Goal: Navigation & Orientation: Locate item on page

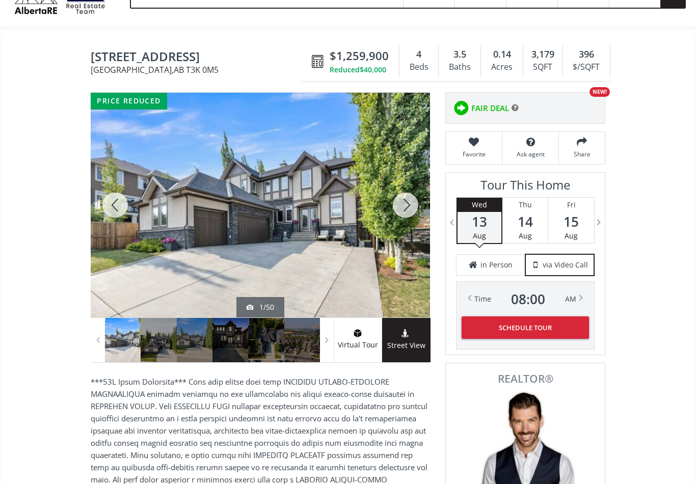
scroll to position [56, 0]
click at [410, 210] on div at bounding box center [405, 205] width 49 height 225
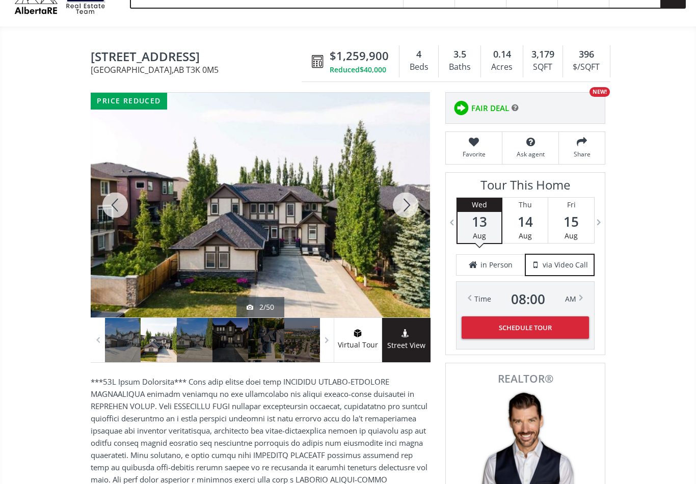
click at [411, 209] on div at bounding box center [405, 205] width 49 height 225
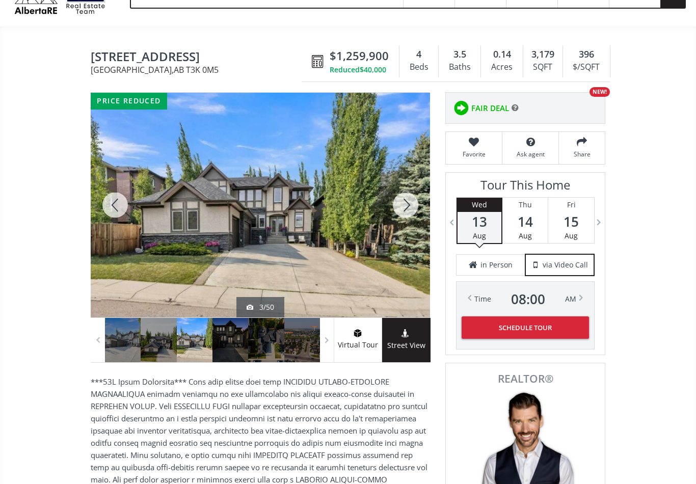
click at [411, 211] on div at bounding box center [405, 205] width 49 height 225
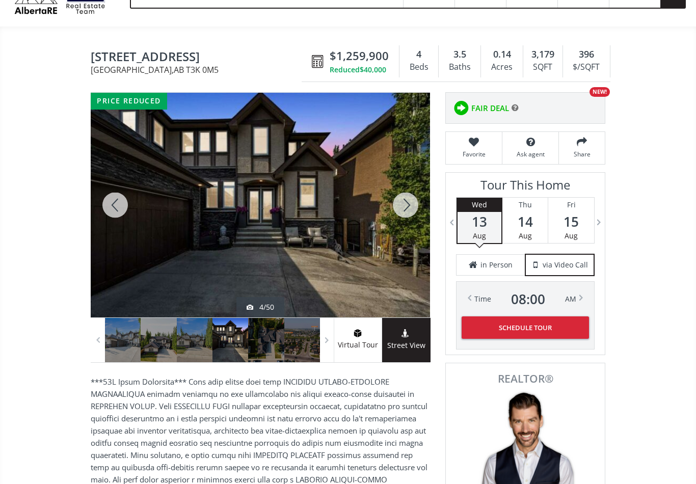
click at [410, 211] on div at bounding box center [405, 205] width 49 height 225
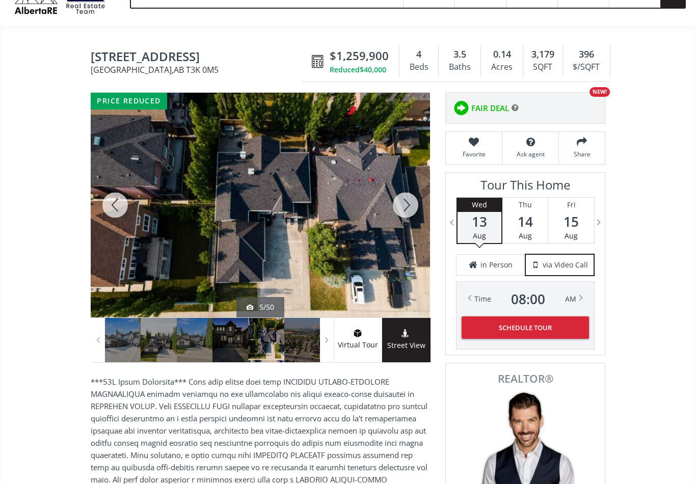
click at [409, 211] on div at bounding box center [405, 205] width 49 height 225
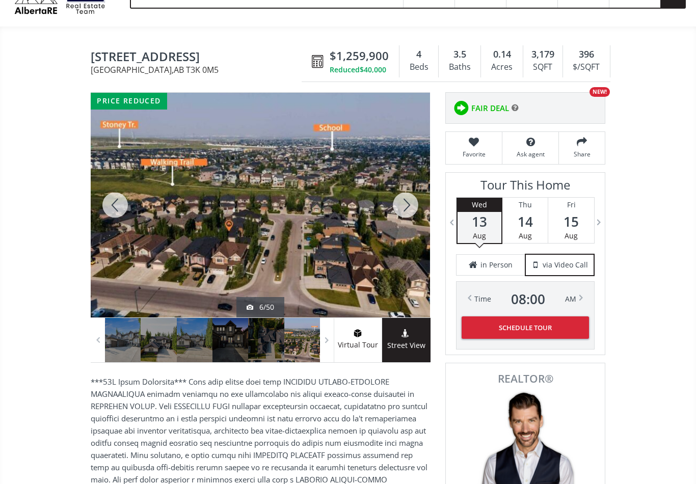
click at [419, 208] on div at bounding box center [405, 205] width 49 height 225
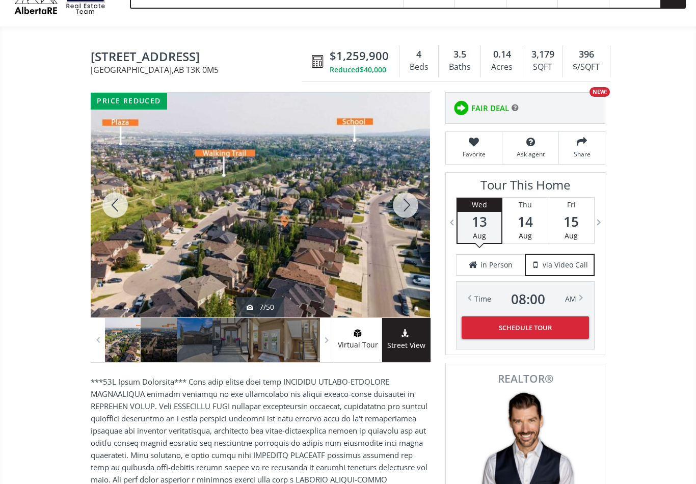
click at [417, 210] on div at bounding box center [405, 205] width 49 height 225
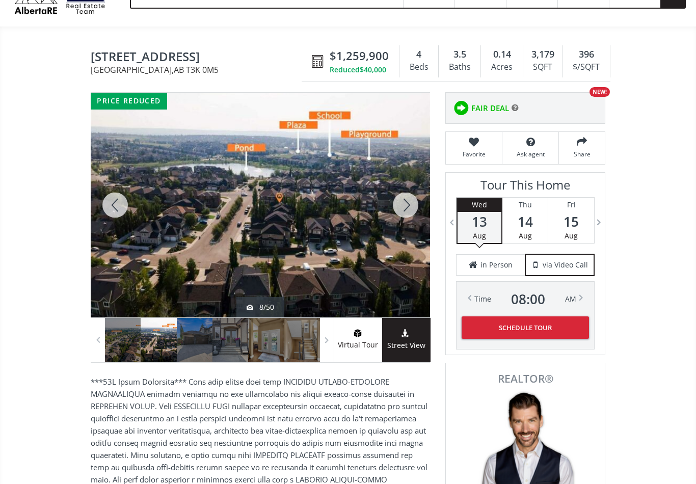
click at [421, 207] on div at bounding box center [405, 205] width 49 height 225
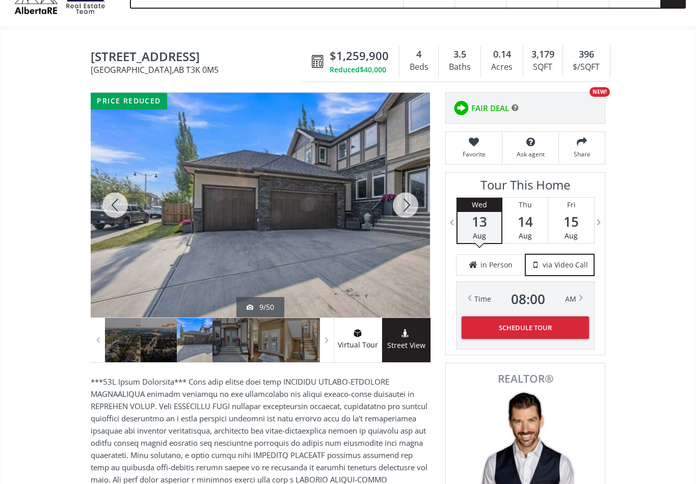
click at [416, 208] on div at bounding box center [405, 205] width 49 height 225
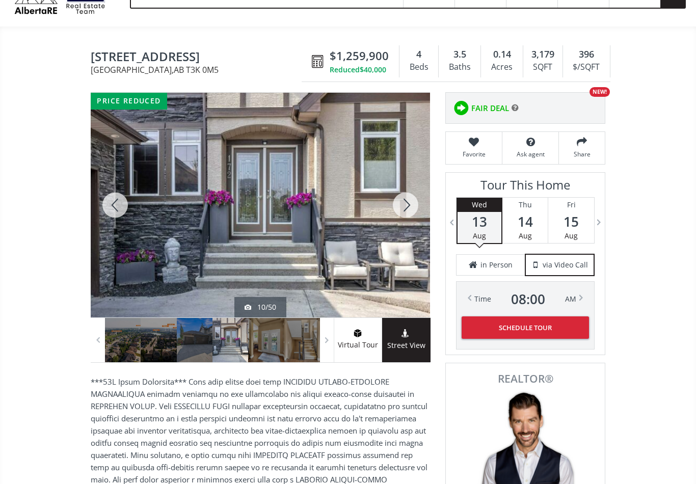
click at [417, 205] on div at bounding box center [405, 205] width 49 height 225
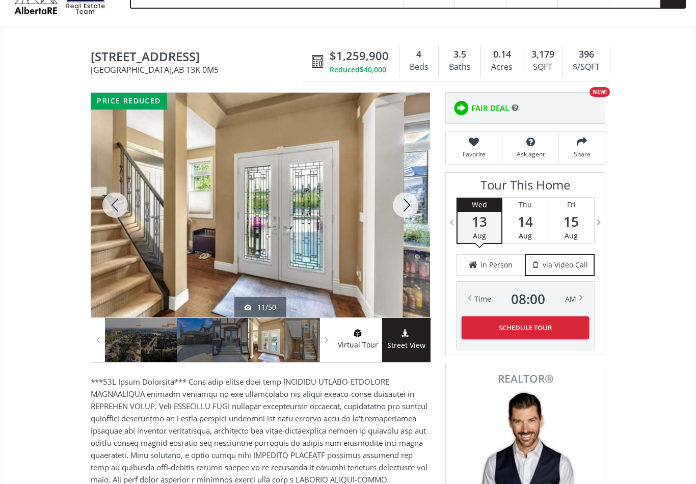
click at [410, 215] on div at bounding box center [405, 205] width 49 height 225
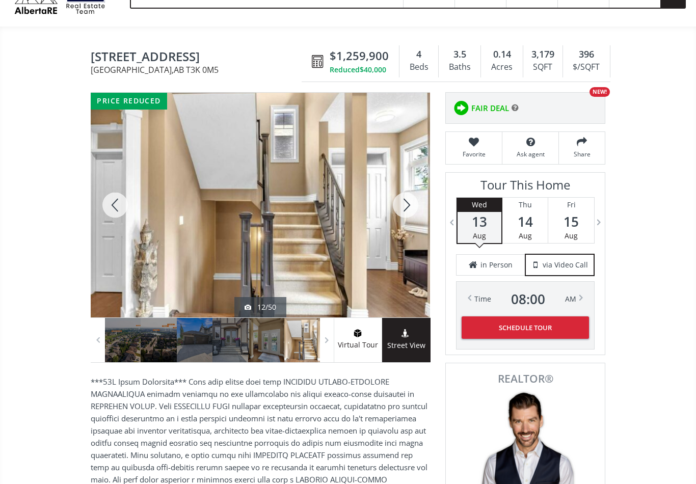
click at [408, 216] on div at bounding box center [405, 205] width 49 height 225
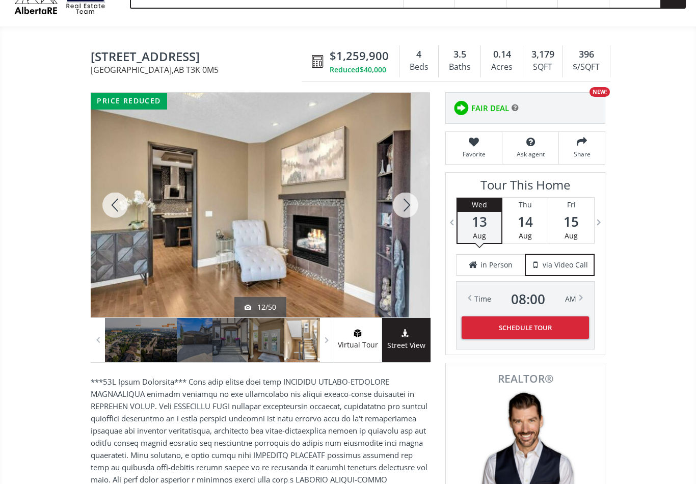
click at [409, 217] on div at bounding box center [405, 205] width 49 height 225
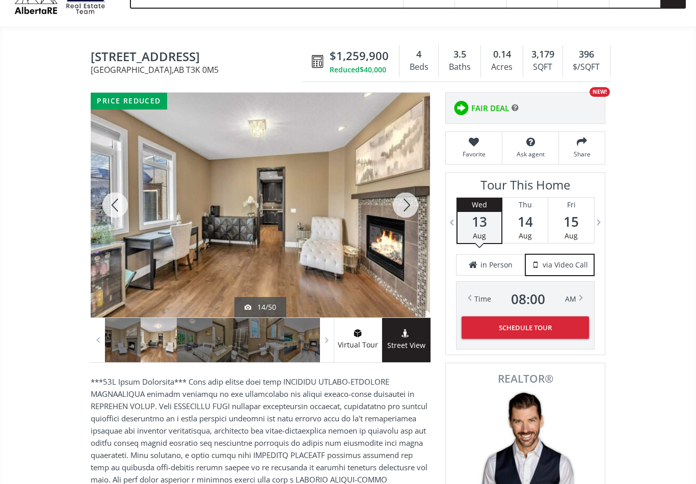
click at [407, 218] on div at bounding box center [405, 205] width 49 height 225
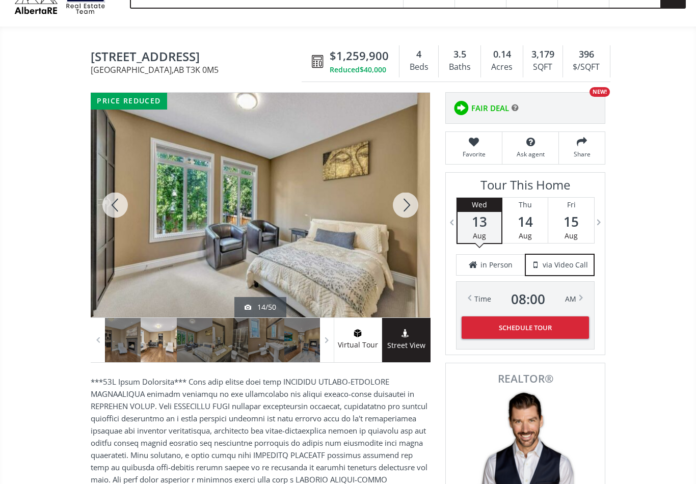
click at [406, 216] on div at bounding box center [405, 205] width 49 height 225
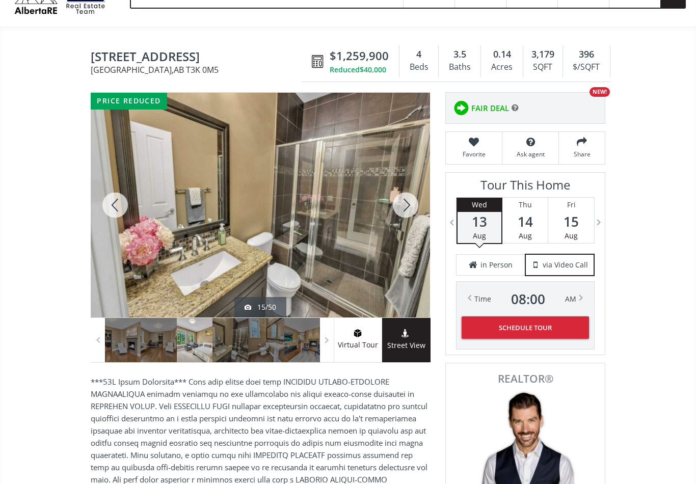
click at [407, 216] on div at bounding box center [405, 205] width 49 height 225
